Goal: Task Accomplishment & Management: Complete application form

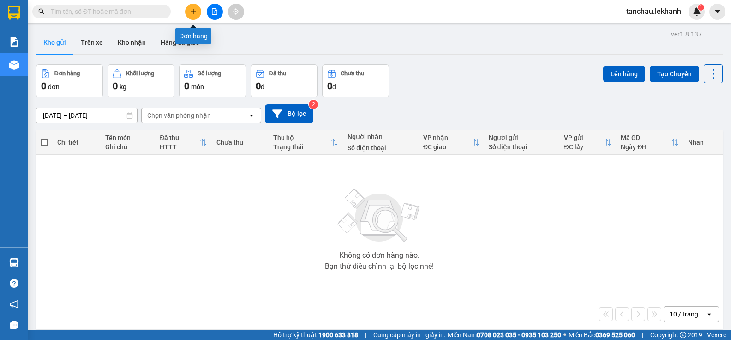
click at [192, 14] on icon "plus" at bounding box center [193, 11] width 6 height 6
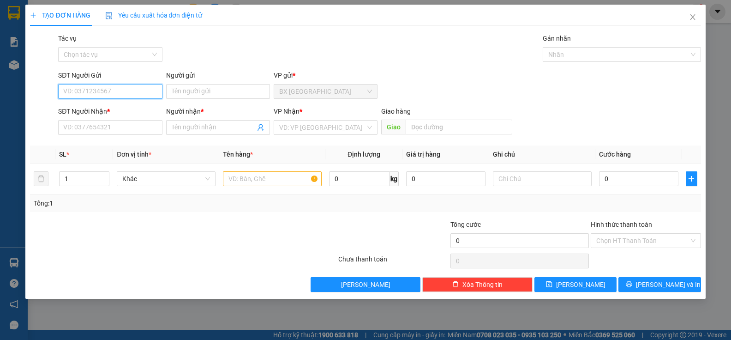
click at [138, 89] on input "SĐT Người Gửi" at bounding box center [110, 91] width 104 height 15
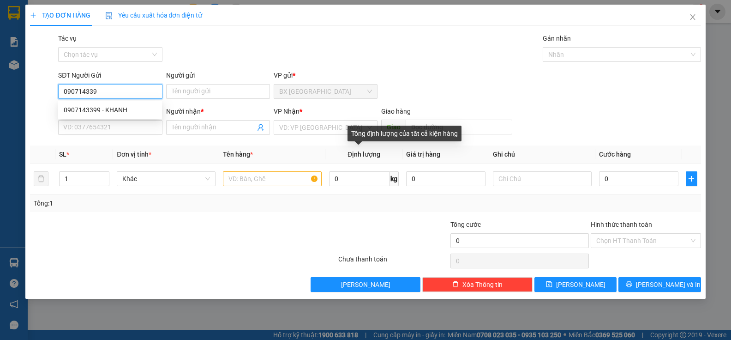
type input "0907143399"
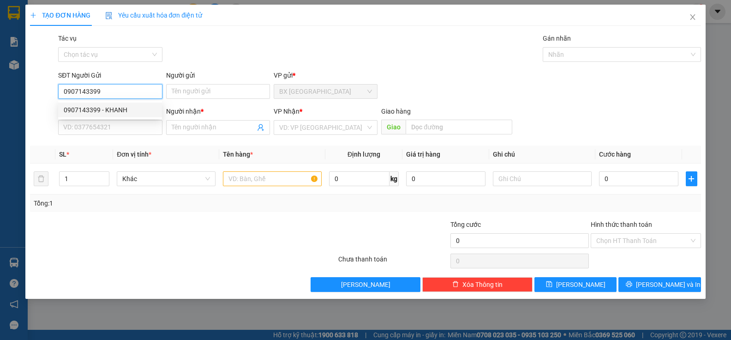
click at [125, 112] on div "0907143399 - KHANH" at bounding box center [110, 110] width 93 height 10
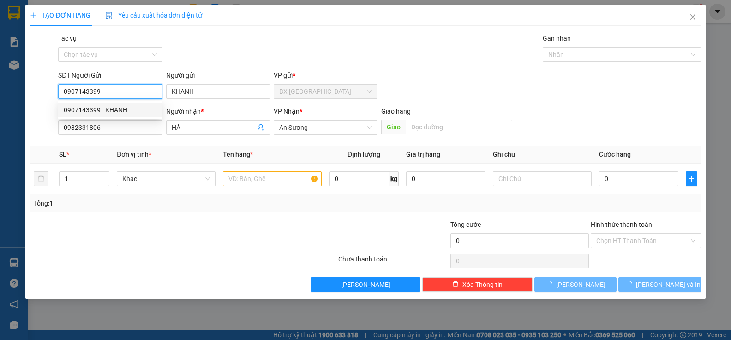
type input "KHANH"
type input "0982331806"
type input "HÀ"
type input "40.000"
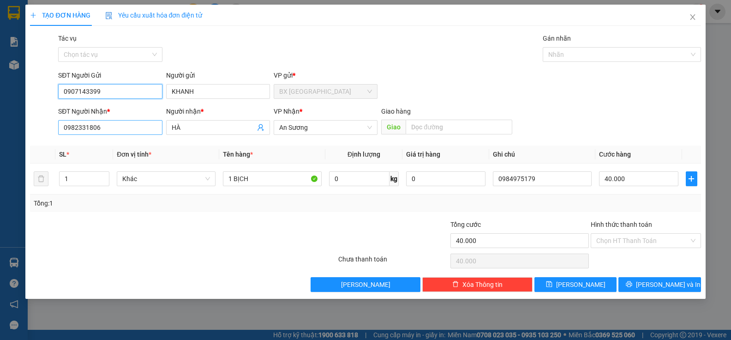
type input "0907143399"
click at [123, 126] on input "0982331806" at bounding box center [110, 127] width 104 height 15
type input "0"
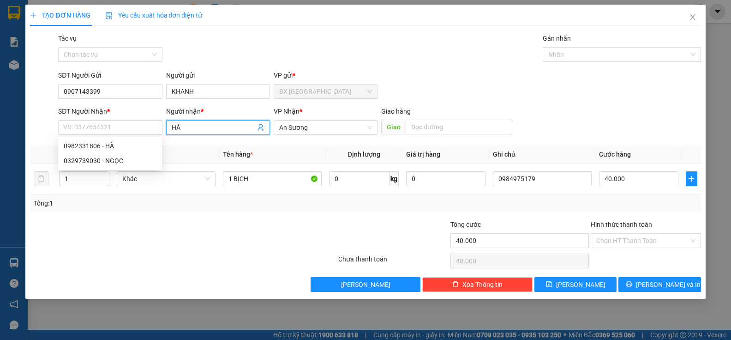
drag, startPoint x: 199, startPoint y: 127, endPoint x: 162, endPoint y: 125, distance: 36.5
click at [164, 125] on div "Người nhận * [GEOGRAPHIC_DATA]" at bounding box center [218, 122] width 108 height 32
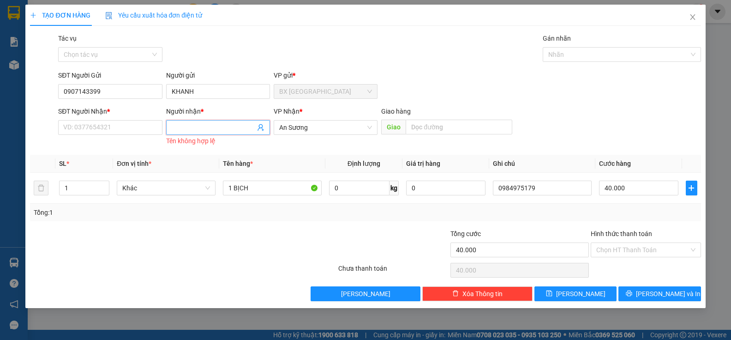
click at [178, 130] on input "Người nhận *" at bounding box center [214, 127] width 84 height 10
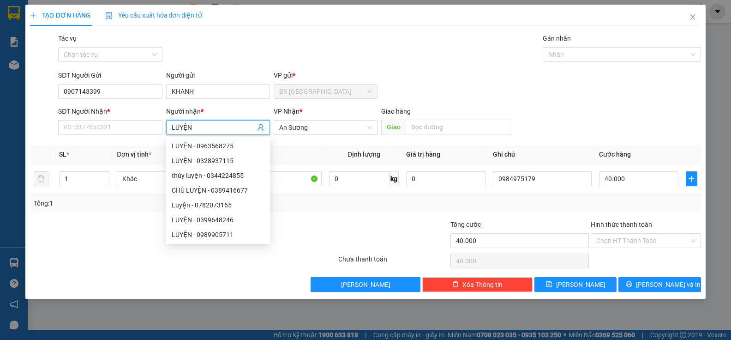
type input "LUYỆN"
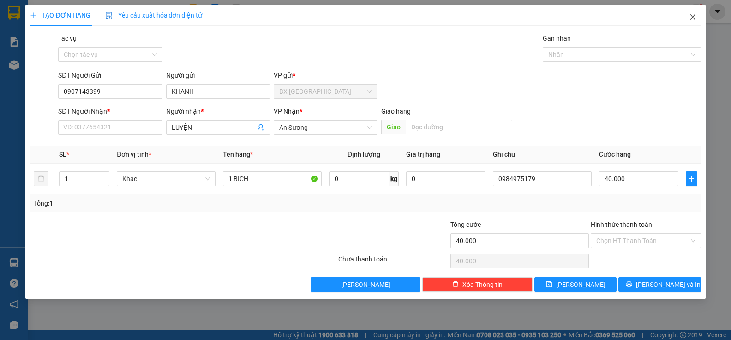
click at [693, 14] on icon "close" at bounding box center [692, 16] width 7 height 7
